Goal: Entertainment & Leisure: Consume media (video, audio)

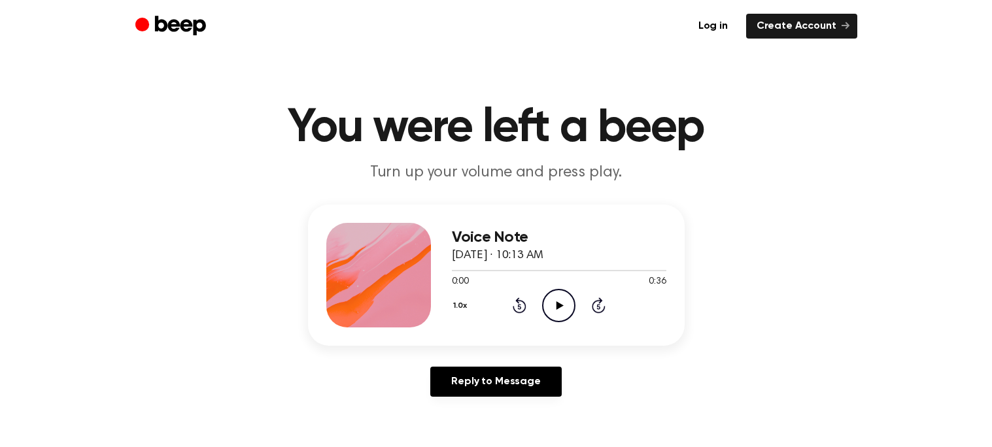
click at [569, 294] on icon "Play Audio" at bounding box center [558, 305] width 33 height 33
click at [590, 294] on div "1.0x Rewind 5 seconds Pause Audio Skip 5 seconds" at bounding box center [559, 305] width 214 height 33
click at [545, 297] on icon "Pause Audio" at bounding box center [558, 305] width 33 height 33
click at [554, 315] on icon "Play Audio" at bounding box center [558, 305] width 33 height 33
click at [554, 315] on icon "Pause Audio" at bounding box center [558, 305] width 33 height 33
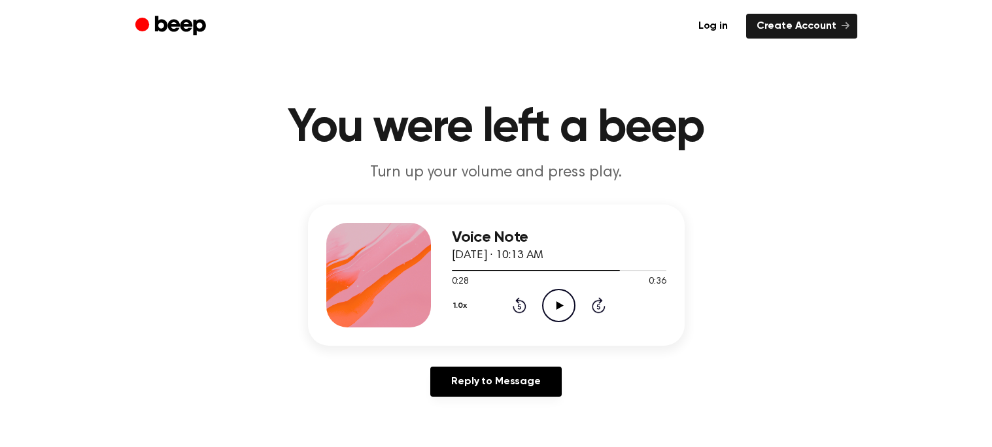
click at [462, 303] on button "1.0x" at bounding box center [462, 306] width 20 height 22
click at [479, 282] on div "0:28 0:36" at bounding box center [559, 282] width 214 height 14
